Goal: Information Seeking & Learning: Learn about a topic

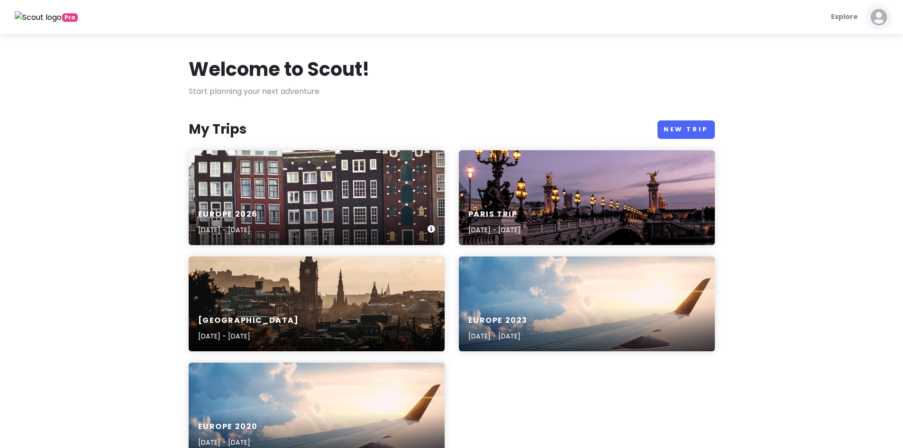
click at [264, 200] on div "Europe [DATE], 2026 - [DATE]" at bounding box center [317, 222] width 256 height 45
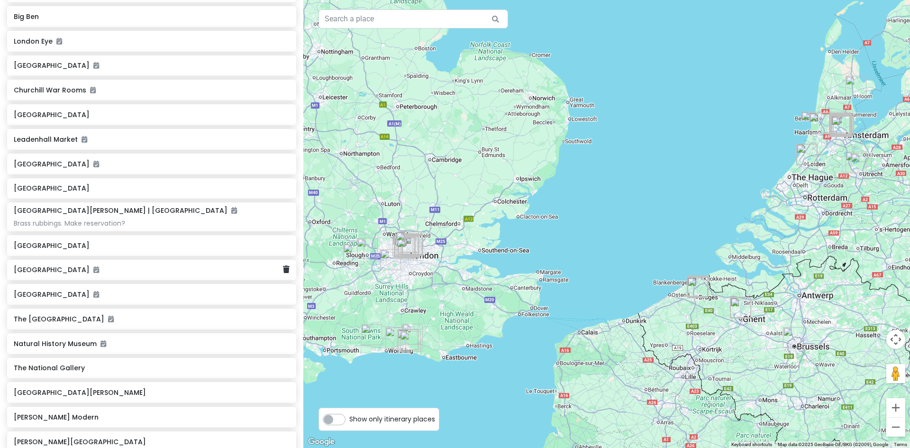
scroll to position [2369, 0]
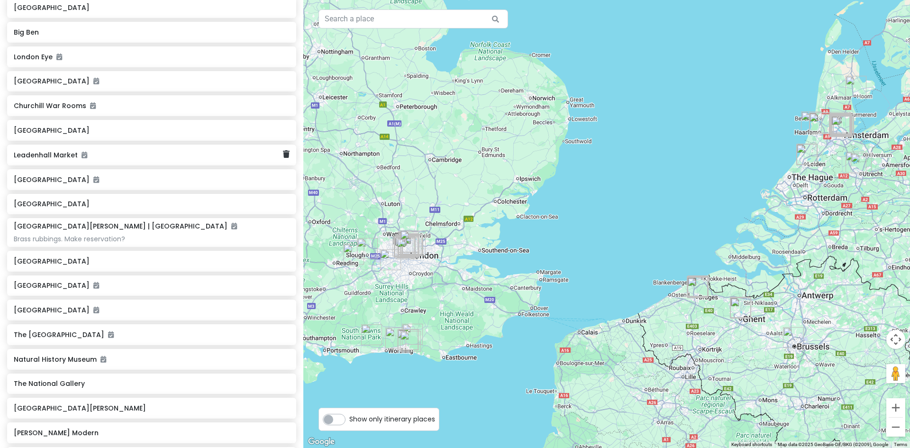
click at [60, 151] on h6 "Leadenhall Market" at bounding box center [148, 155] width 269 height 9
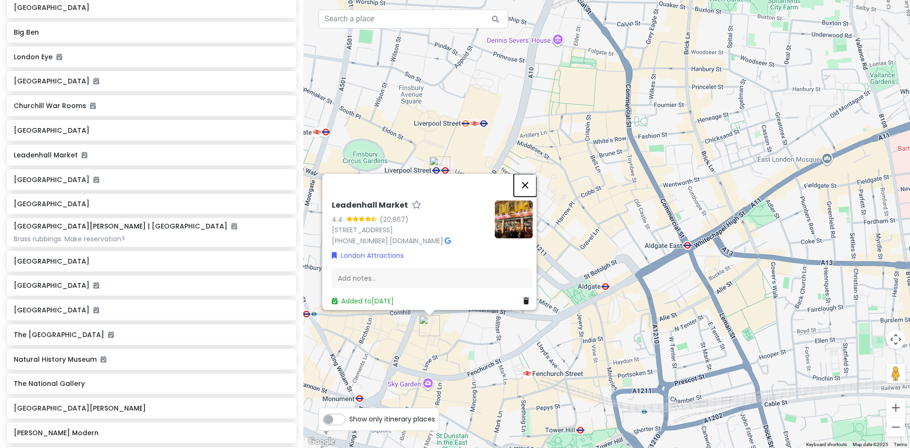
click at [530, 173] on button "Close" at bounding box center [525, 184] width 23 height 23
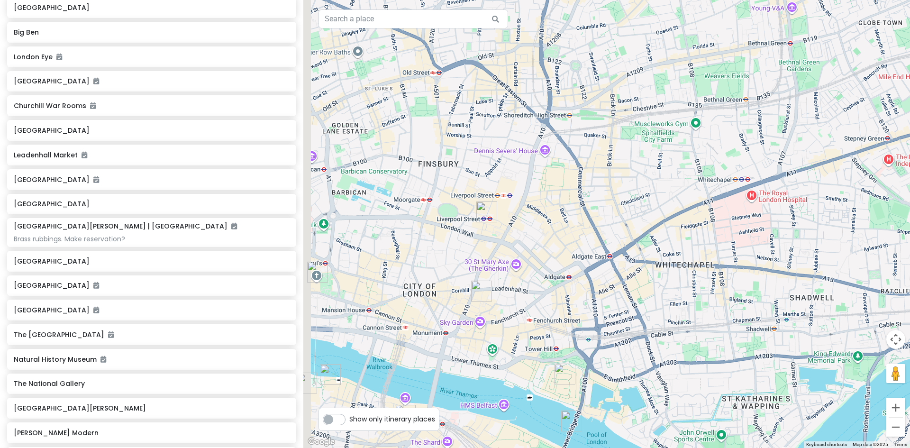
drag, startPoint x: 512, startPoint y: 343, endPoint x: 525, endPoint y: 270, distance: 74.5
click at [522, 271] on div at bounding box center [606, 224] width 606 height 448
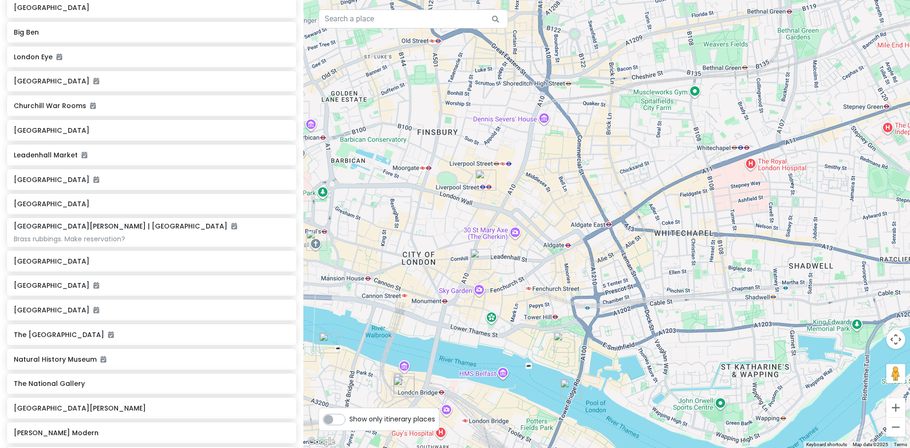
click at [561, 345] on img "Tower of London" at bounding box center [564, 342] width 28 height 28
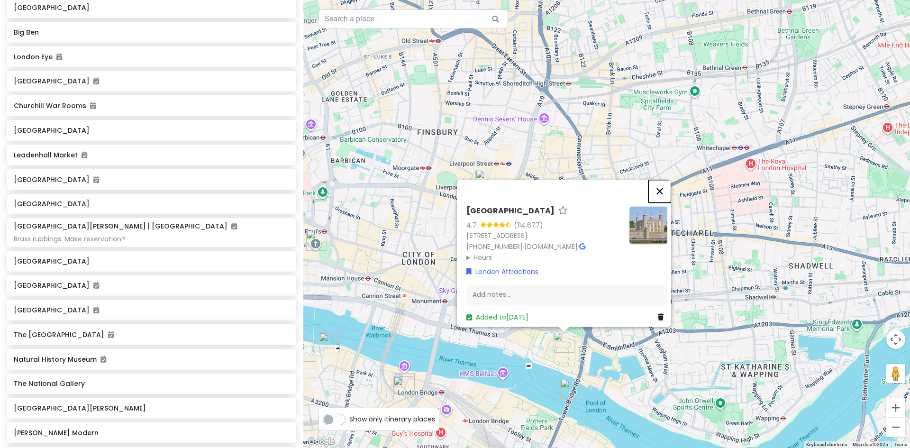
click at [664, 185] on button "Close" at bounding box center [659, 191] width 23 height 23
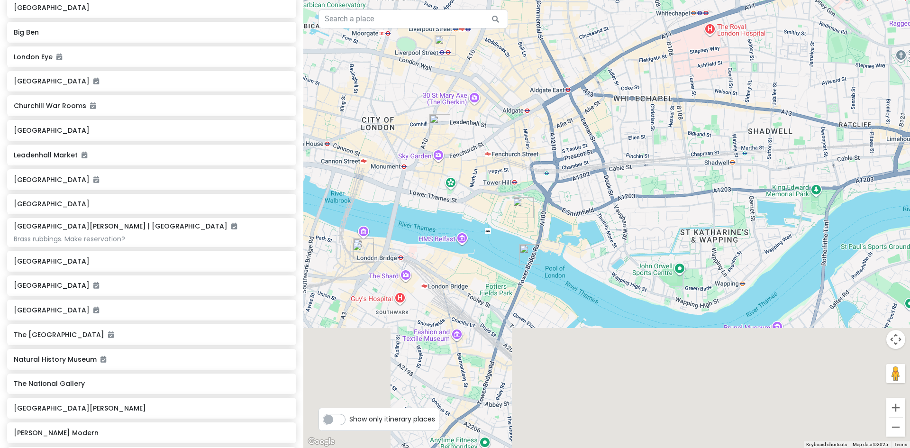
drag, startPoint x: 457, startPoint y: 378, endPoint x: 416, endPoint y: 239, distance: 145.0
click at [416, 239] on div at bounding box center [606, 224] width 606 height 448
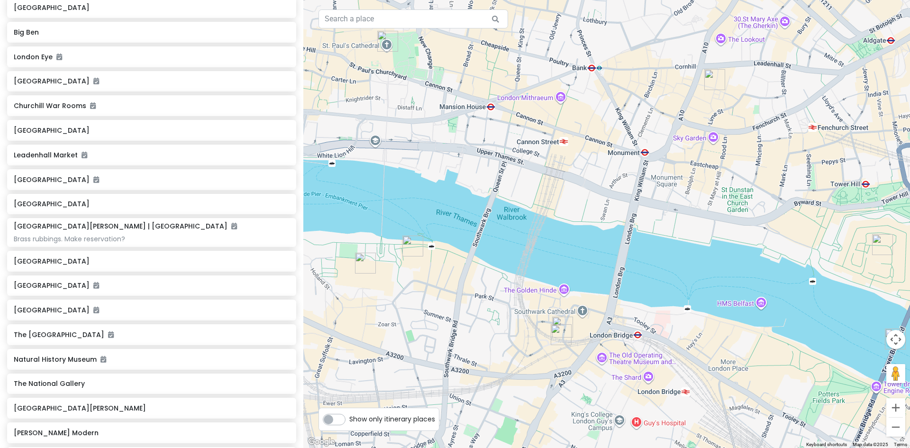
click at [563, 334] on img "Borough Market" at bounding box center [561, 334] width 28 height 28
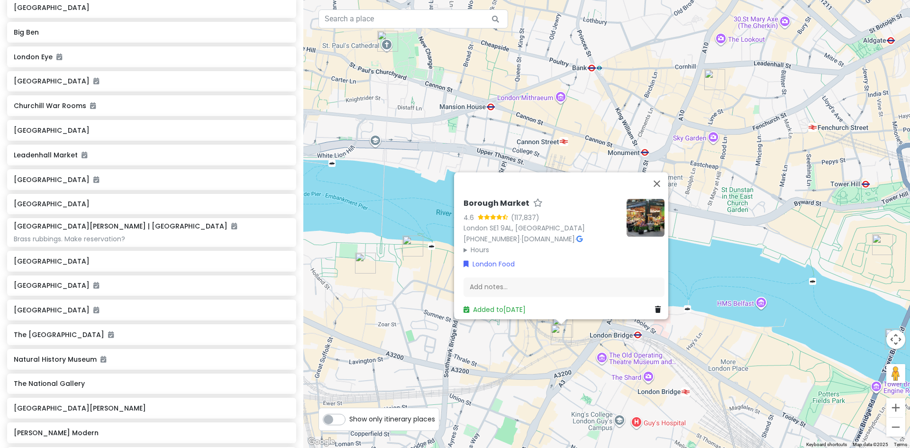
click at [410, 244] on img "Shakespeare's Globe" at bounding box center [412, 246] width 28 height 28
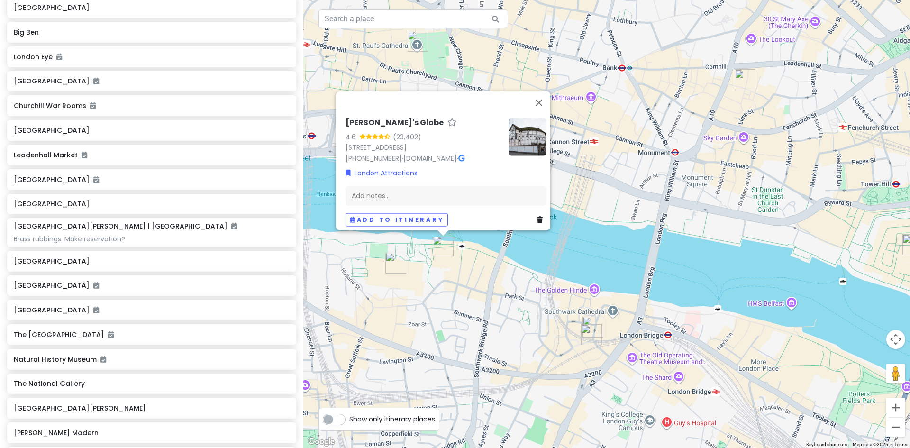
click at [390, 258] on img "Tate Modern" at bounding box center [395, 263] width 28 height 28
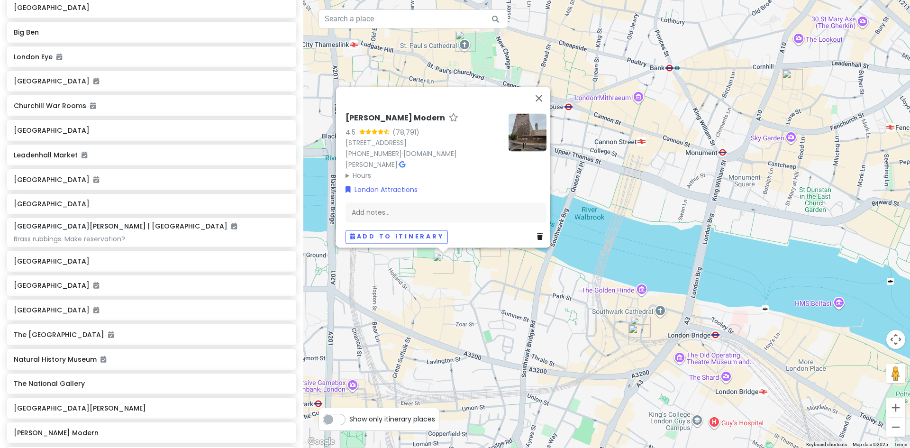
click at [792, 81] on img "Leadenhall Market" at bounding box center [792, 79] width 28 height 28
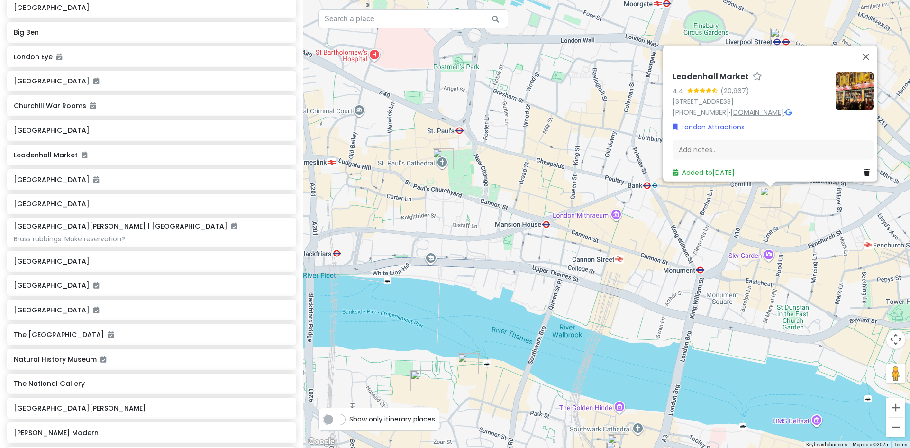
click at [730, 107] on link "[DOMAIN_NAME]" at bounding box center [757, 111] width 54 height 9
